Goal: Information Seeking & Learning: Find specific fact

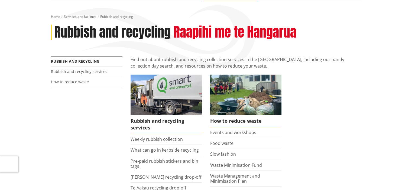
scroll to position [54, 0]
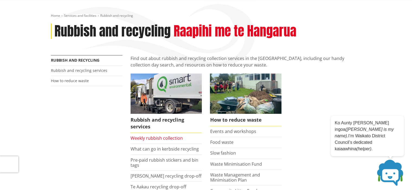
click at [149, 139] on link "Weekly rubbish collection" at bounding box center [157, 138] width 52 height 6
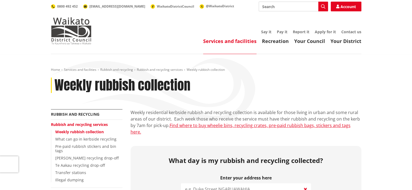
scroll to position [81, 0]
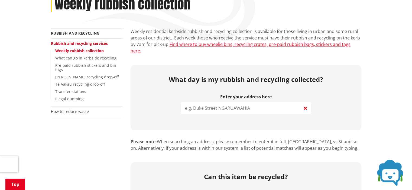
click at [205, 104] on input "search" at bounding box center [246, 108] width 130 height 12
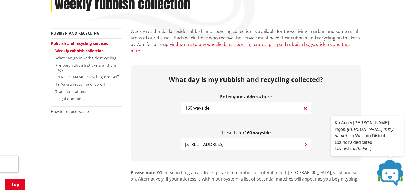
type input "160 wayside"
click at [224, 141] on span "[STREET_ADDRESS]" at bounding box center [204, 144] width 39 height 6
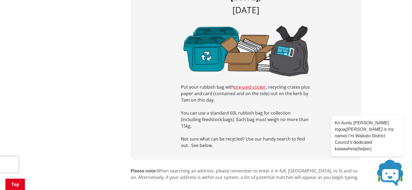
scroll to position [244, 0]
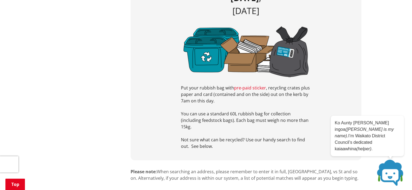
click at [245, 85] on link "pre-paid sticker" at bounding box center [250, 88] width 32 height 6
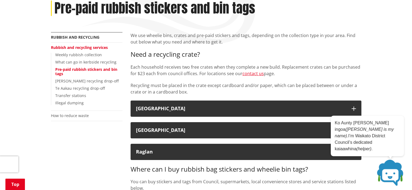
scroll to position [81, 0]
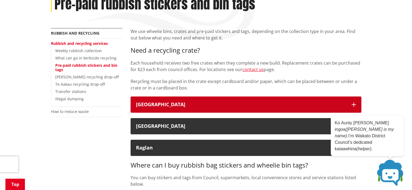
click at [354, 104] on icon "button" at bounding box center [353, 105] width 4 height 4
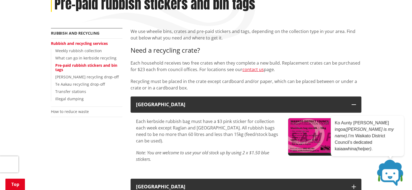
scroll to position [108, 0]
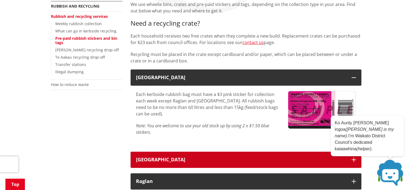
click at [232, 159] on div "Tuakau" at bounding box center [241, 159] width 210 height 5
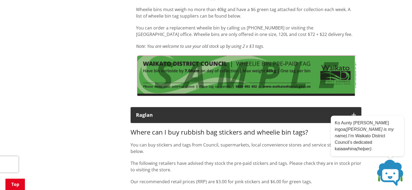
scroll to position [298, 0]
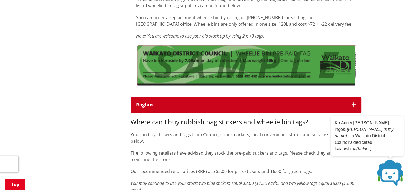
click at [196, 107] on div "Raglan" at bounding box center [241, 104] width 210 height 5
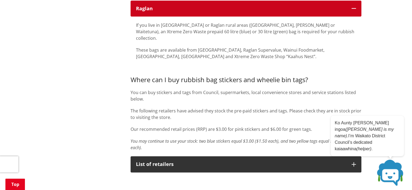
scroll to position [406, 0]
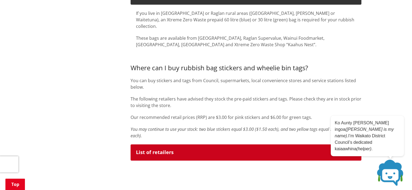
click at [201, 149] on button "List of retailers" at bounding box center [246, 153] width 231 height 16
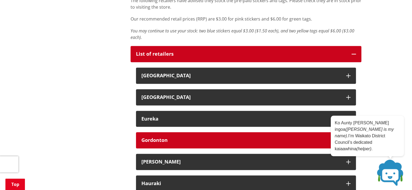
scroll to position [515, 0]
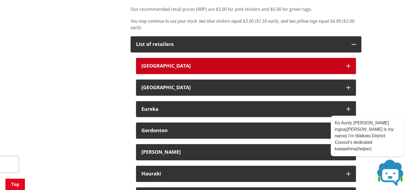
click at [349, 64] on icon "button" at bounding box center [348, 66] width 4 height 4
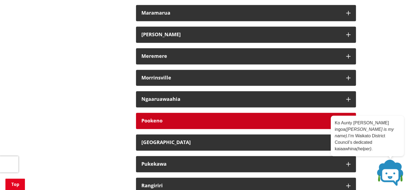
scroll to position [812, 0]
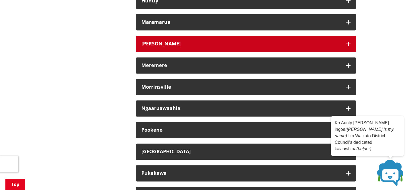
click at [347, 42] on icon "button" at bounding box center [348, 44] width 4 height 4
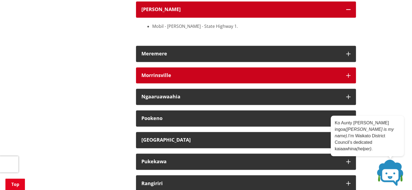
scroll to position [867, 0]
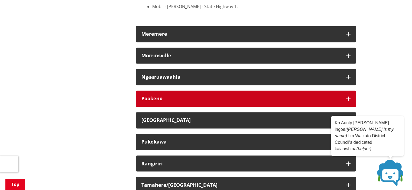
click at [348, 97] on icon "button" at bounding box center [348, 99] width 4 height 4
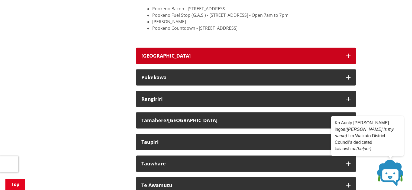
scroll to position [975, 0]
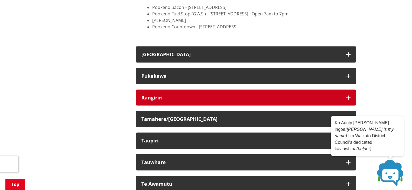
click at [219, 95] on div "Rangiriri" at bounding box center [240, 97] width 199 height 5
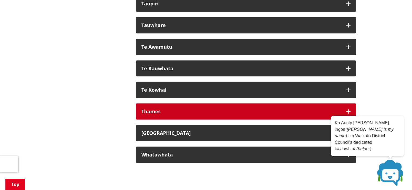
scroll to position [1137, 0]
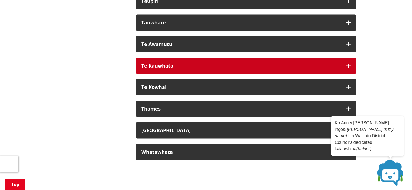
click at [169, 63] on div "Te Kauwhata" at bounding box center [240, 65] width 199 height 5
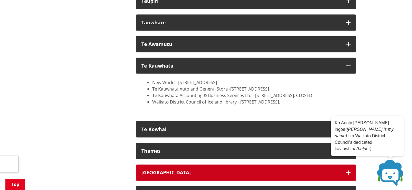
click at [275, 170] on div "Tuakau" at bounding box center [240, 172] width 199 height 5
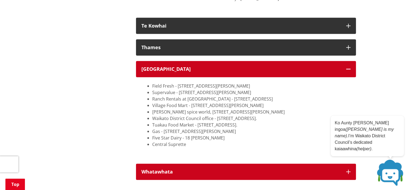
scroll to position [1246, 0]
